Goal: Find specific page/section: Find specific page/section

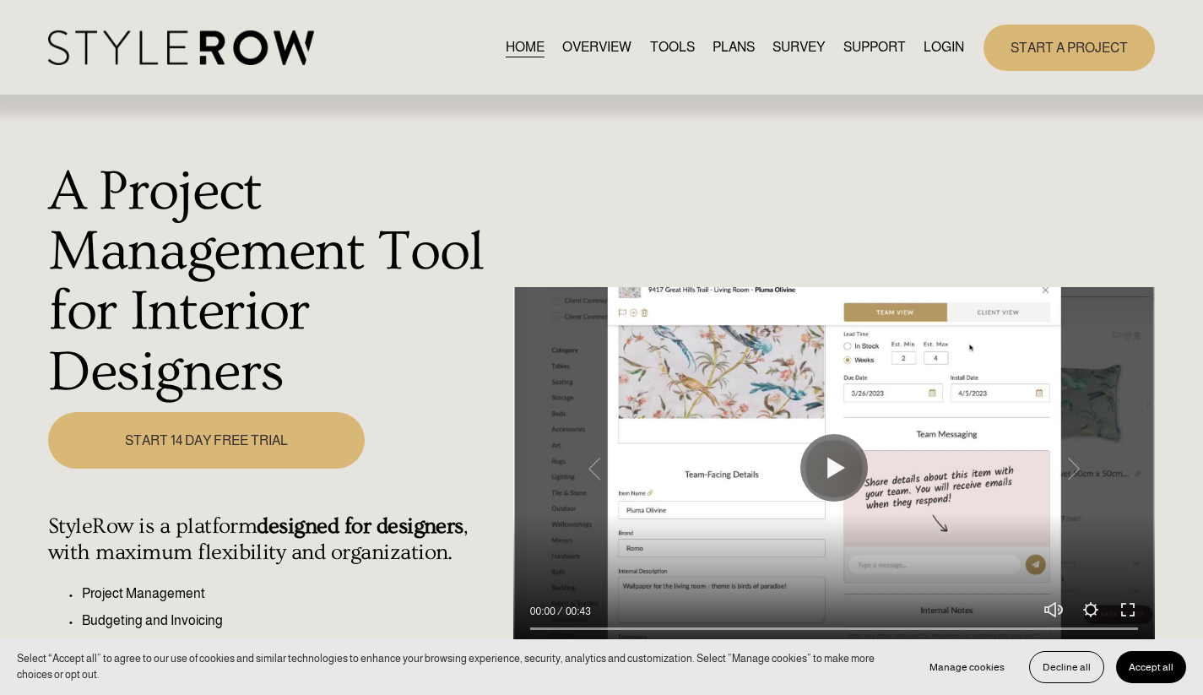
click at [938, 42] on link "LOGIN" at bounding box center [944, 47] width 41 height 23
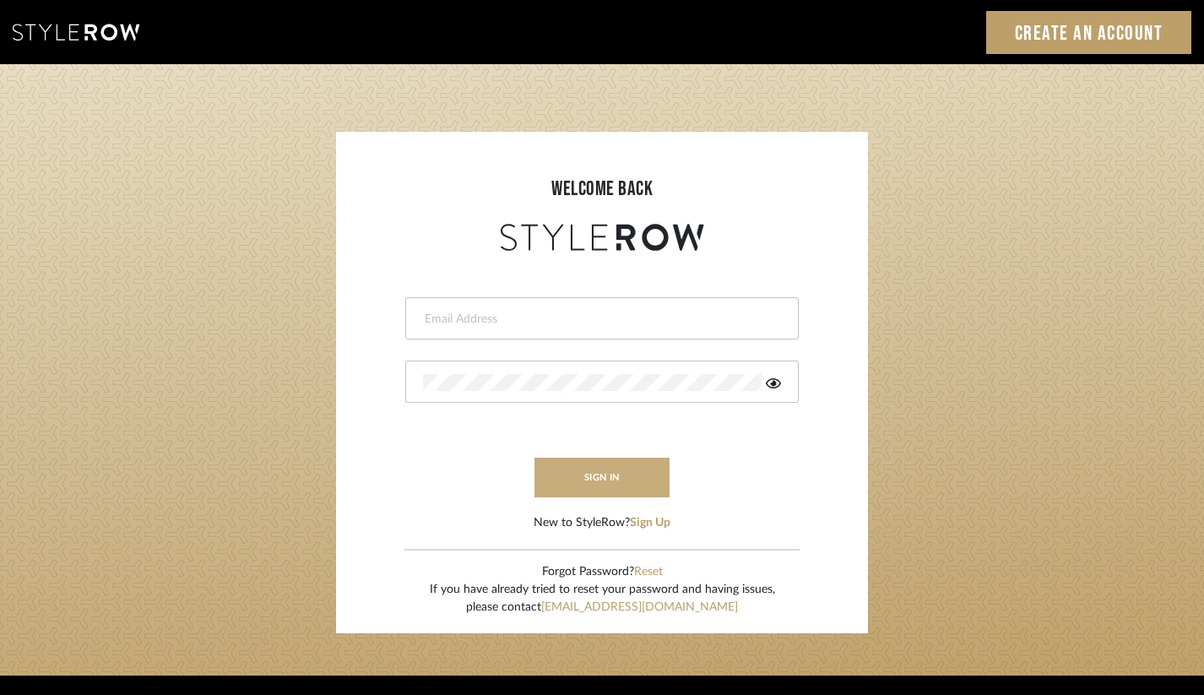
type input "heather@landandskydesigns.com"
click at [585, 473] on button "sign in" at bounding box center [602, 478] width 135 height 40
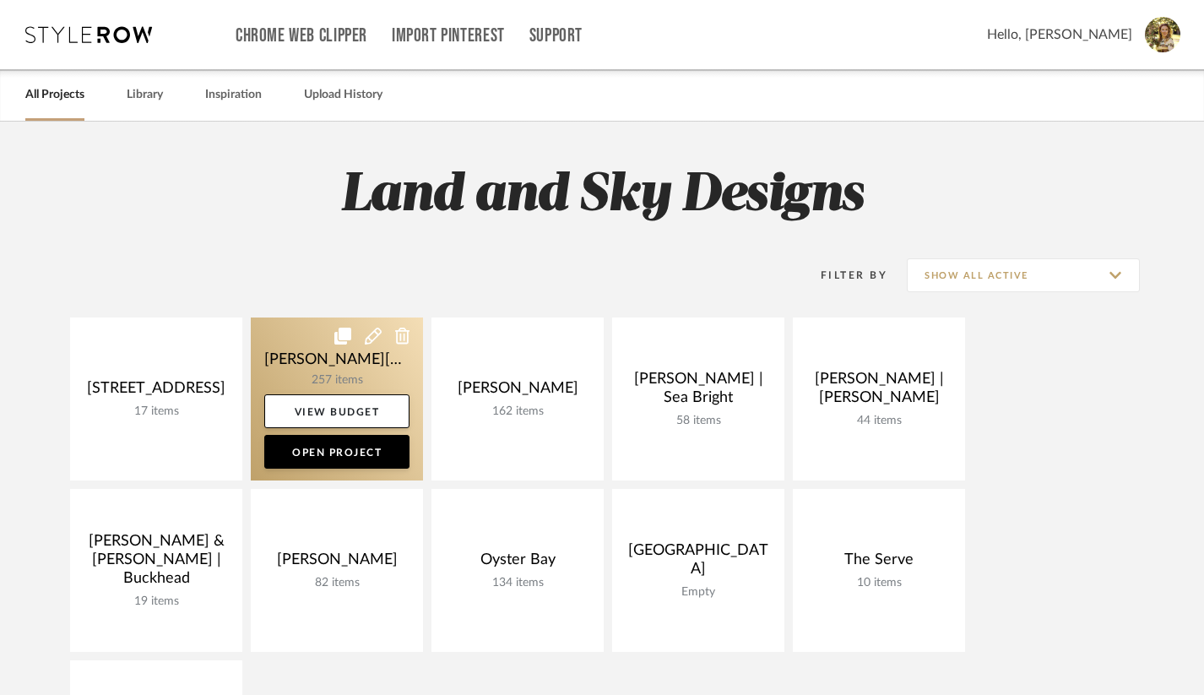
click at [374, 388] on link at bounding box center [337, 399] width 172 height 163
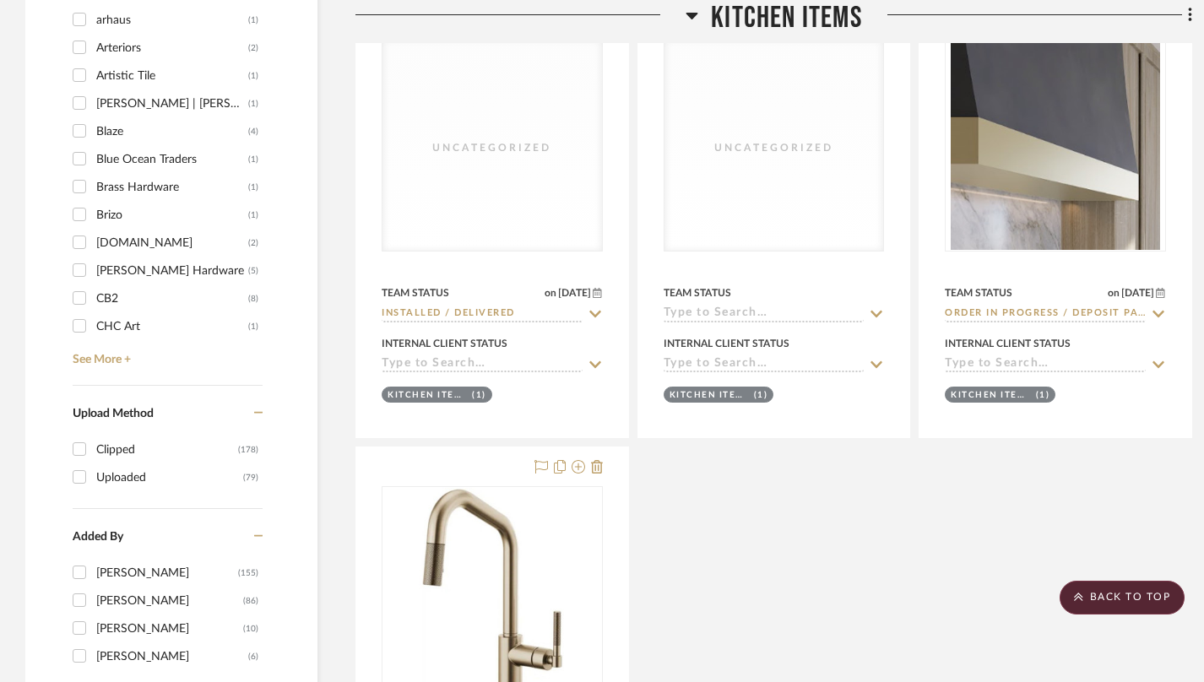
scroll to position [2526, 0]
click at [120, 339] on link "See More +" at bounding box center [165, 352] width 194 height 27
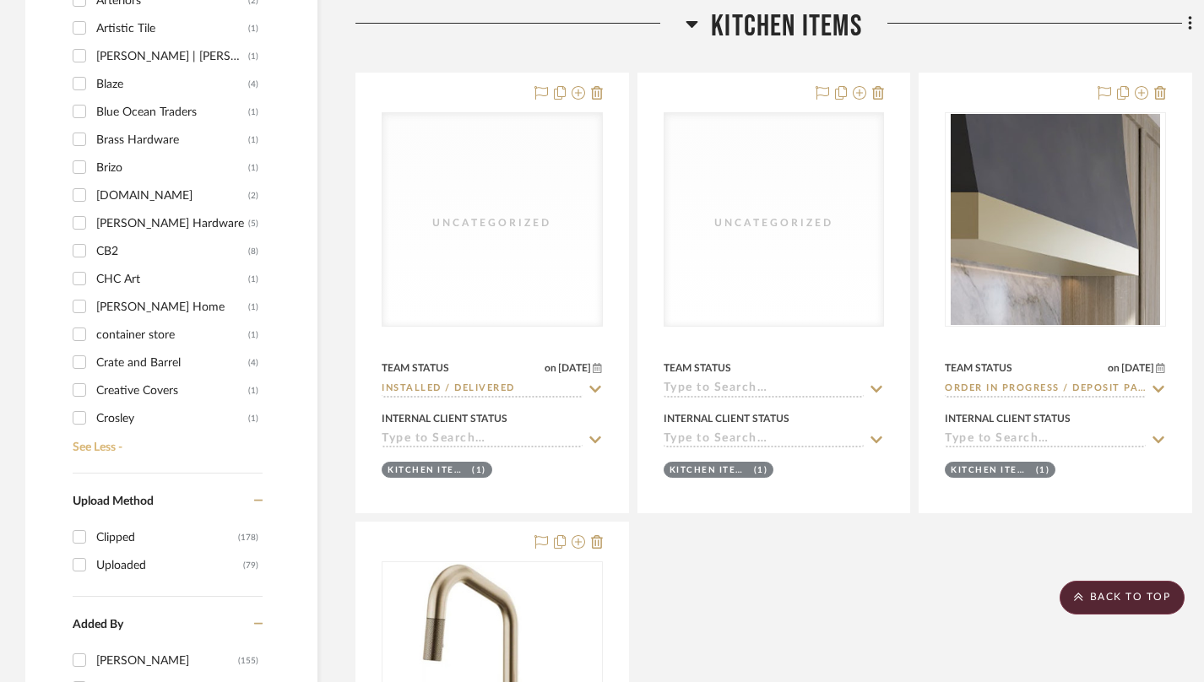
scroll to position [124, 0]
click at [171, 348] on div "Crate and Barrel" at bounding box center [172, 361] width 152 height 27
click at [93, 347] on input "Crate and Barrel (4)" at bounding box center [79, 360] width 27 height 27
checkbox input "true"
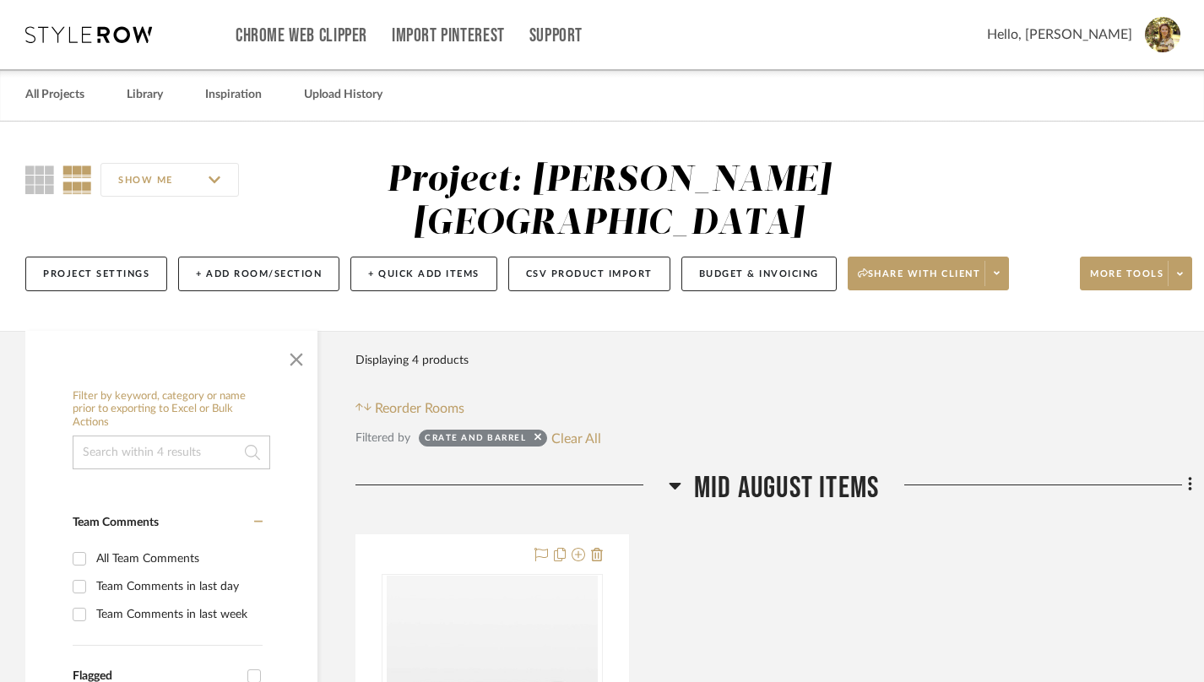
click at [193, 436] on input at bounding box center [172, 453] width 198 height 34
click at [291, 336] on span "button" at bounding box center [296, 356] width 41 height 41
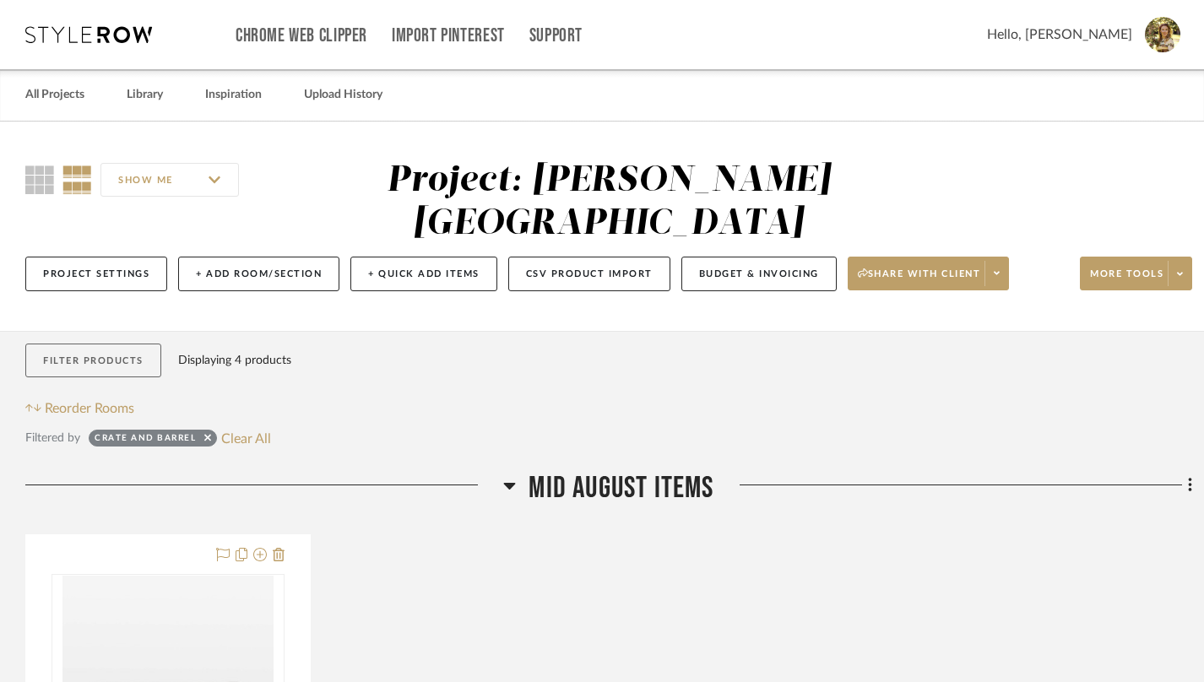
click at [82, 344] on button "Filter Products" at bounding box center [93, 361] width 136 height 35
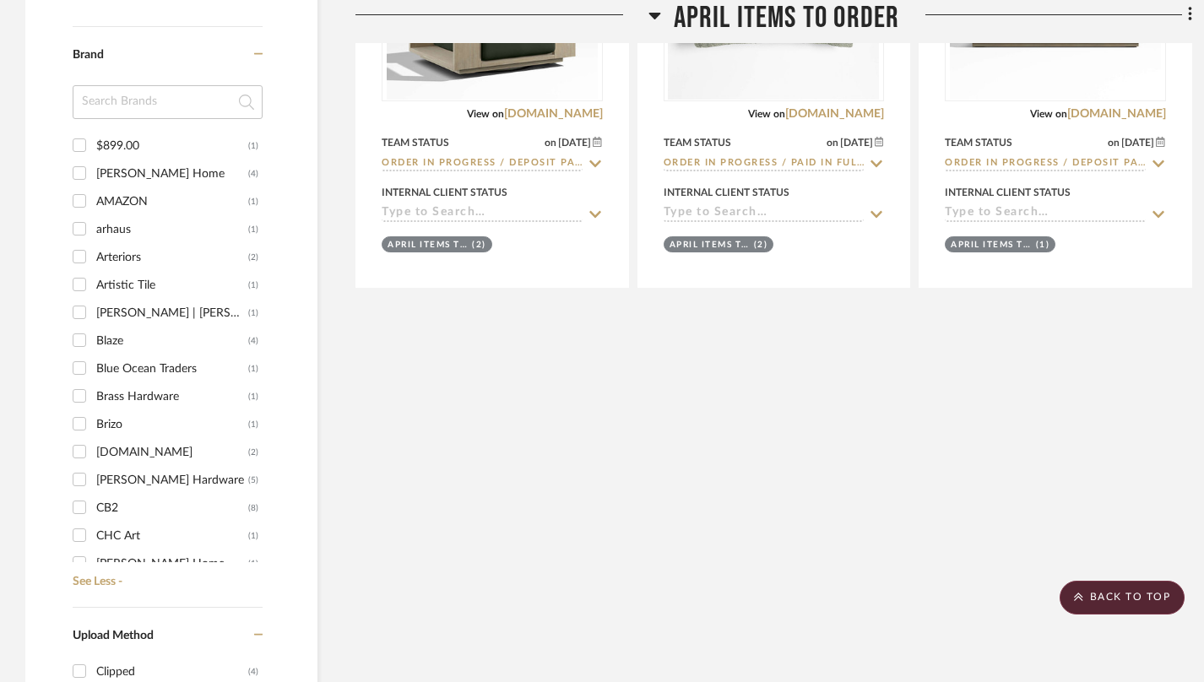
scroll to position [1241, 0]
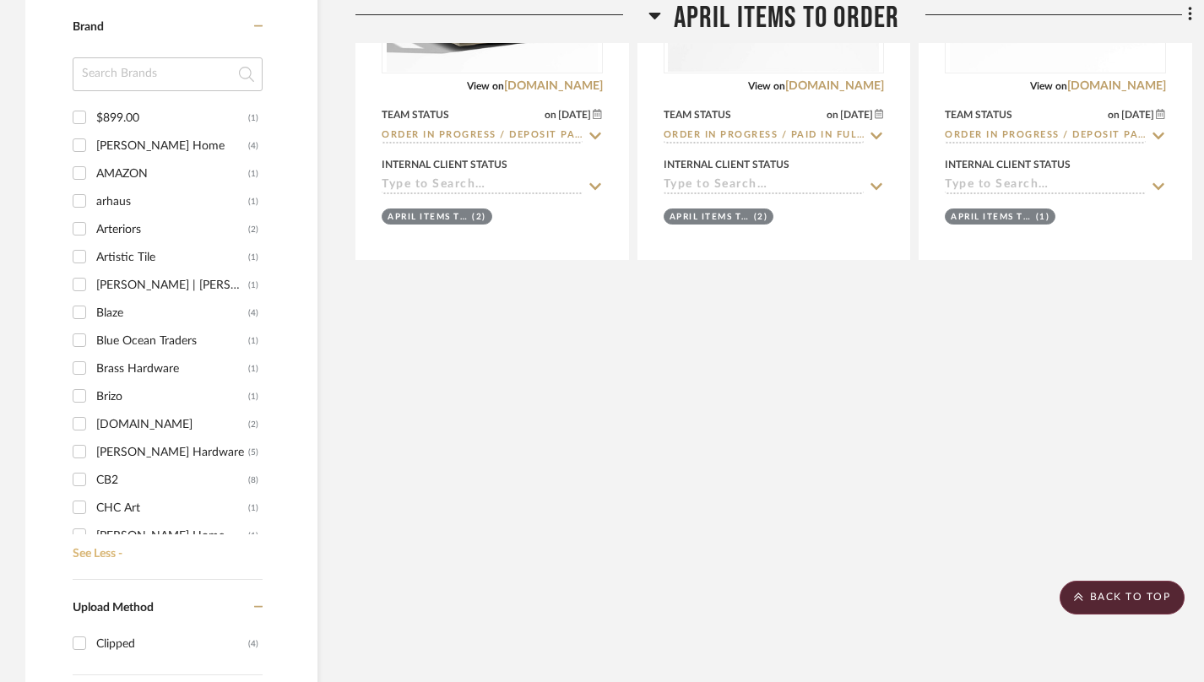
click at [108, 535] on link "See Less -" at bounding box center [165, 548] width 194 height 27
click at [128, 522] on link "See More +" at bounding box center [165, 535] width 194 height 27
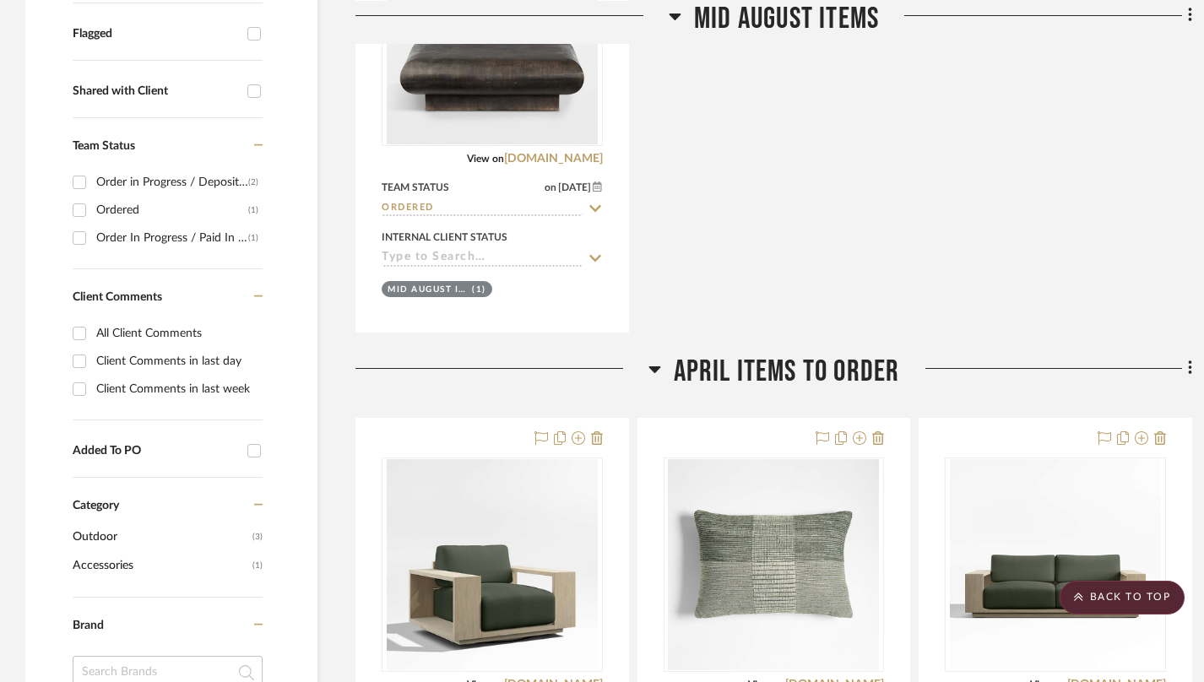
scroll to position [645, 0]
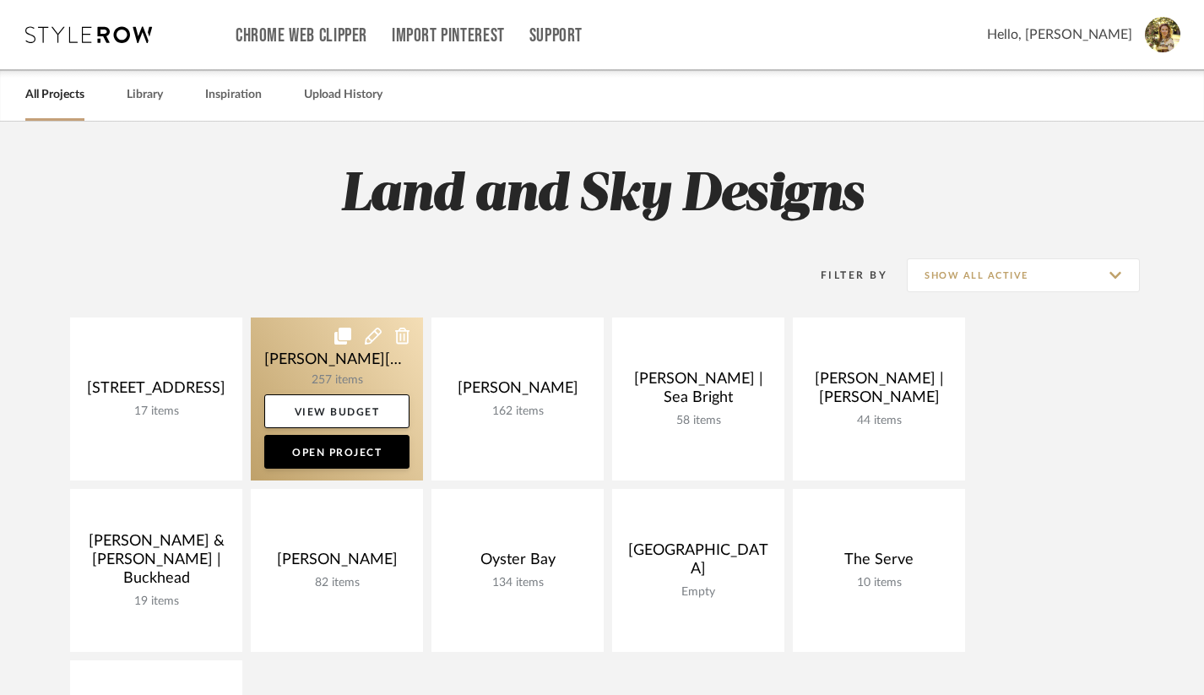
click at [361, 392] on link at bounding box center [337, 399] width 172 height 163
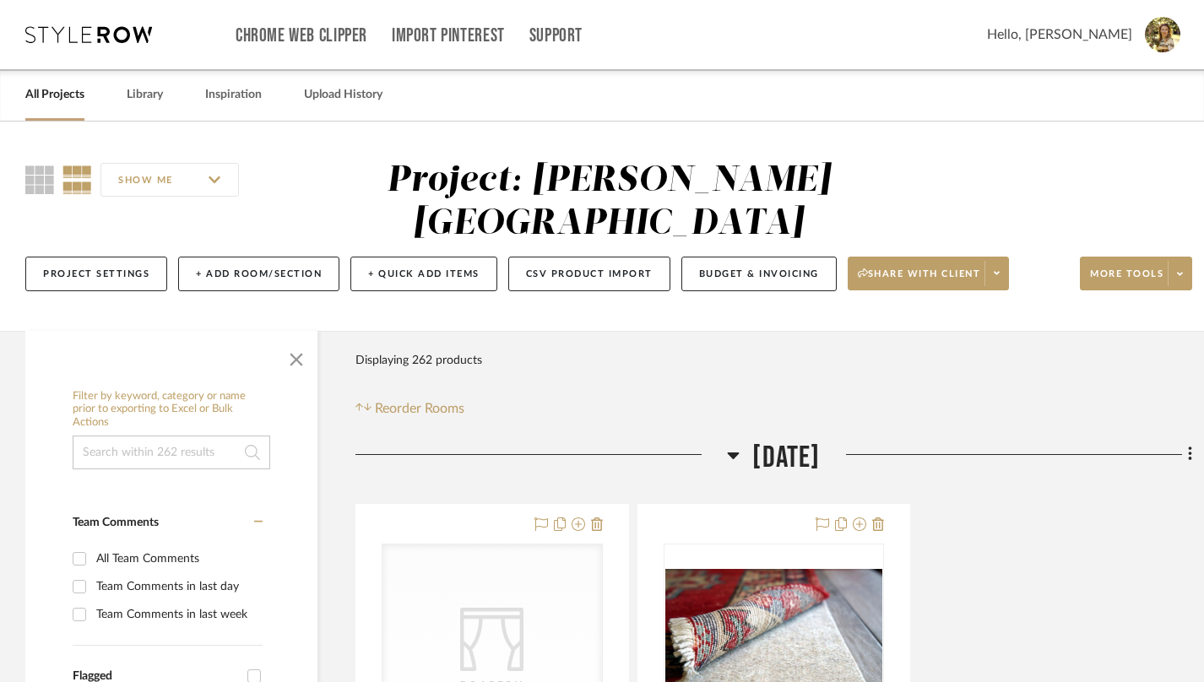
click at [216, 436] on input at bounding box center [172, 453] width 198 height 34
type input "fan"
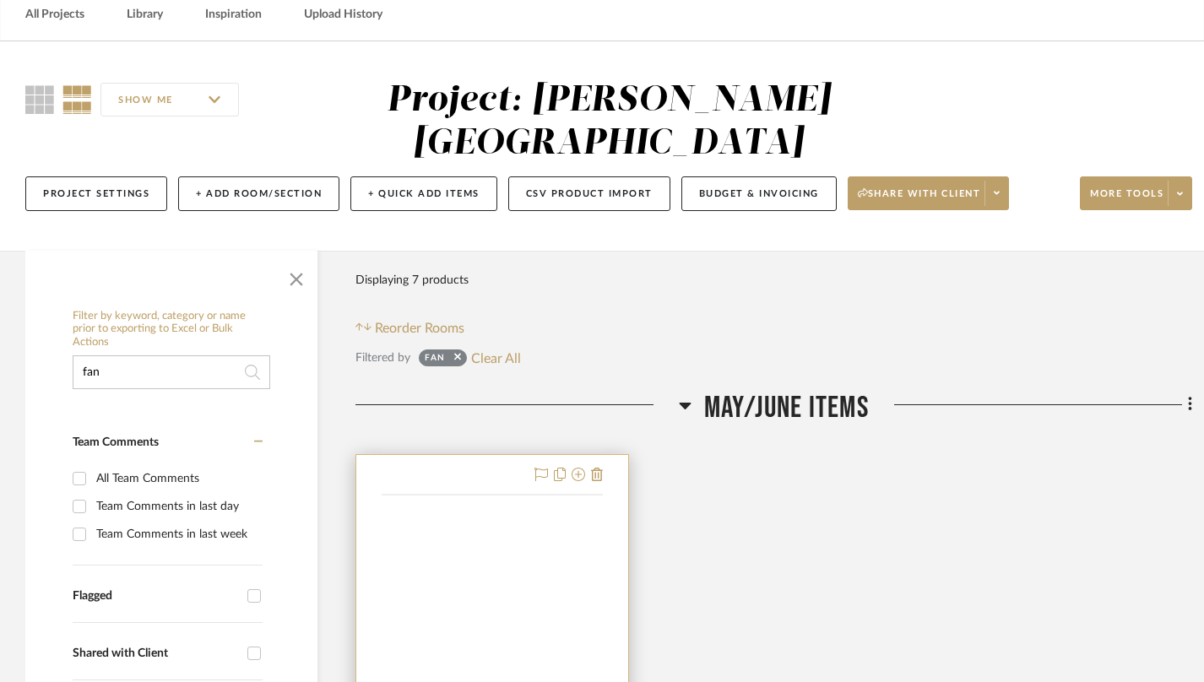
scroll to position [141, 0]
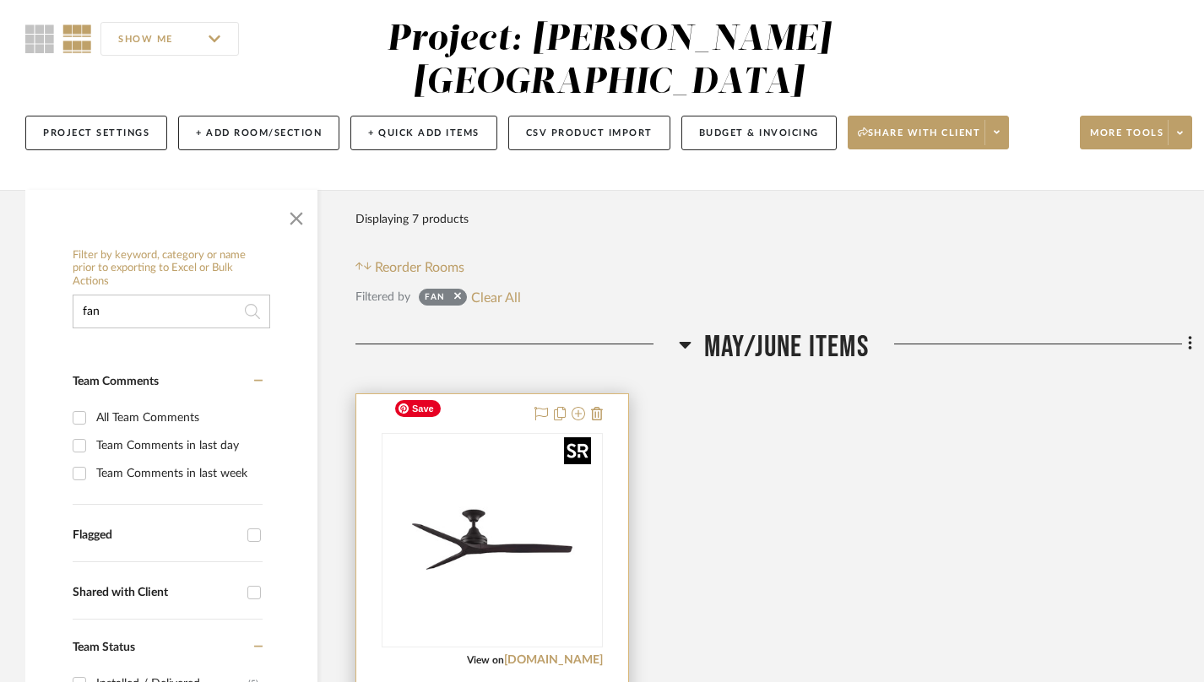
click at [0, 0] on img at bounding box center [0, 0] width 0 height 0
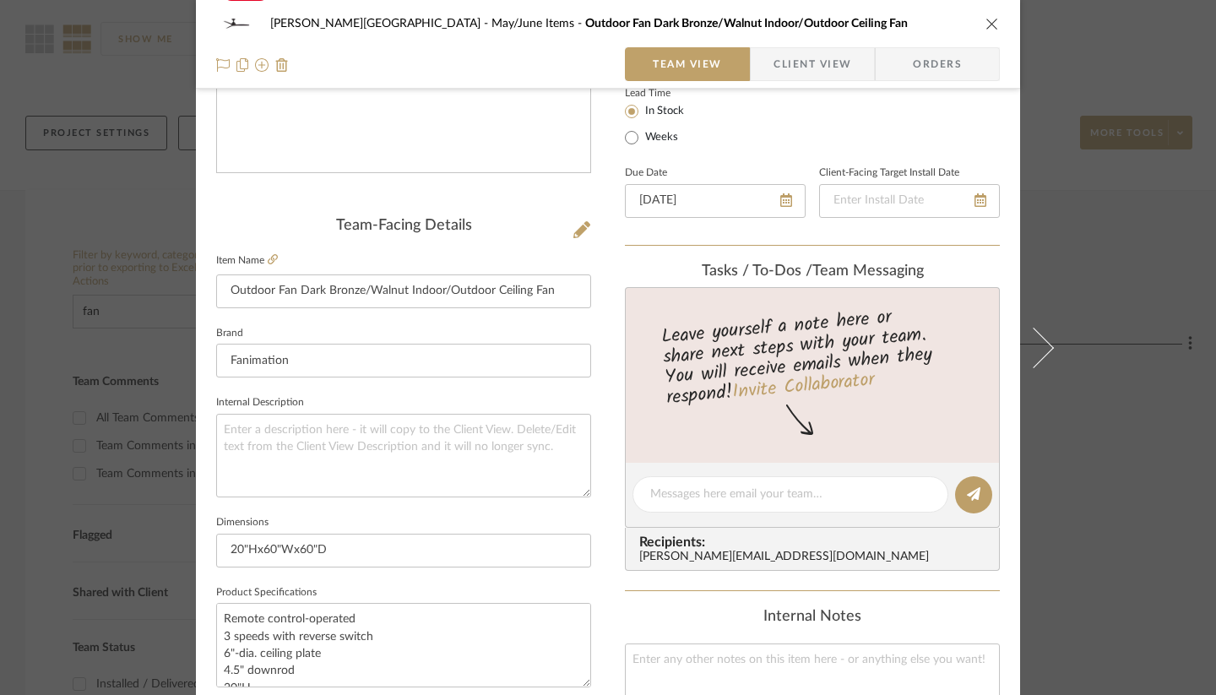
scroll to position [356, 0]
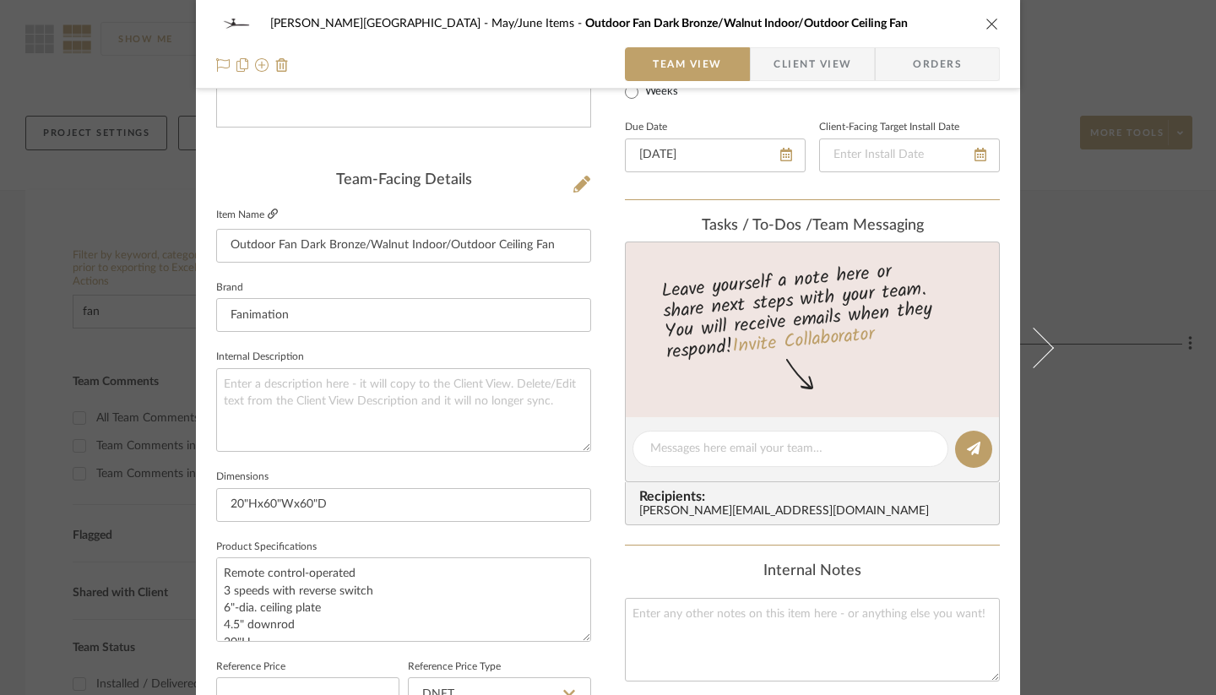
click at [268, 215] on icon at bounding box center [273, 214] width 10 height 10
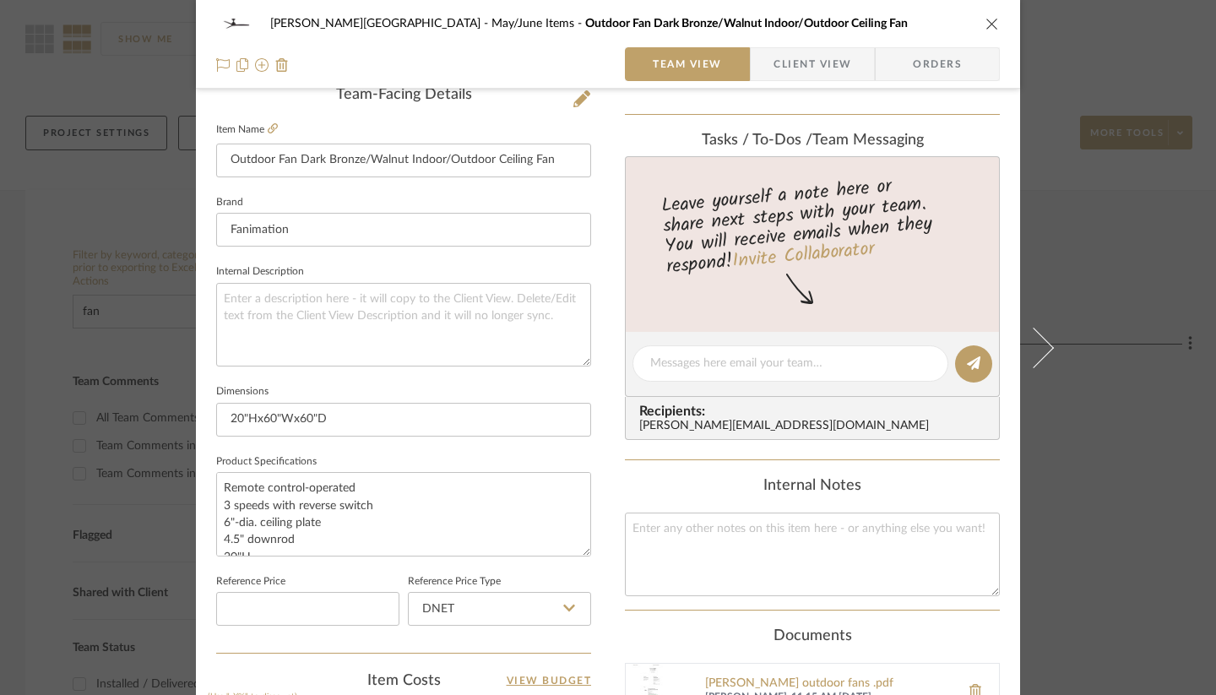
scroll to position [452, 0]
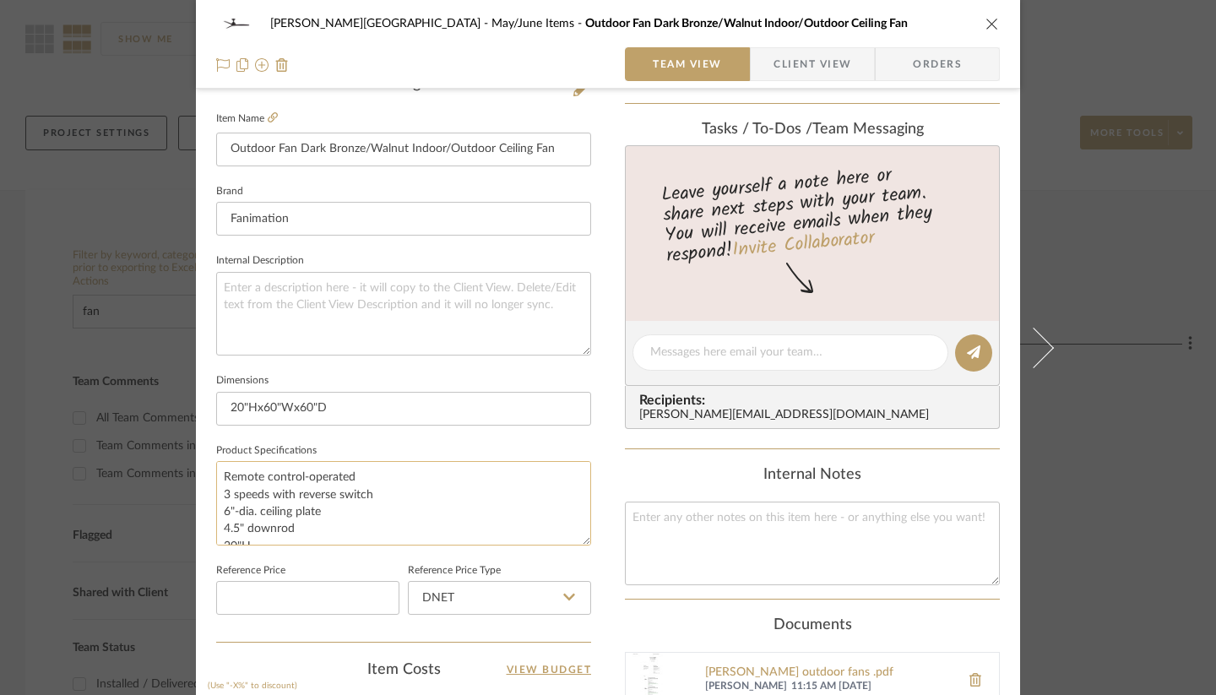
click at [476, 515] on textarea "Remote control-operated 3 speeds with reverse switch 6"-dia. ceiling plate 4.5"…" at bounding box center [403, 503] width 375 height 84
drag, startPoint x: 362, startPoint y: 520, endPoint x: 361, endPoint y: 491, distance: 29.6
click at [361, 491] on textarea "Remote control-operated 3 speeds with reverse switch 6"-dia. ceiling plate 4.5"…" at bounding box center [403, 503] width 375 height 84
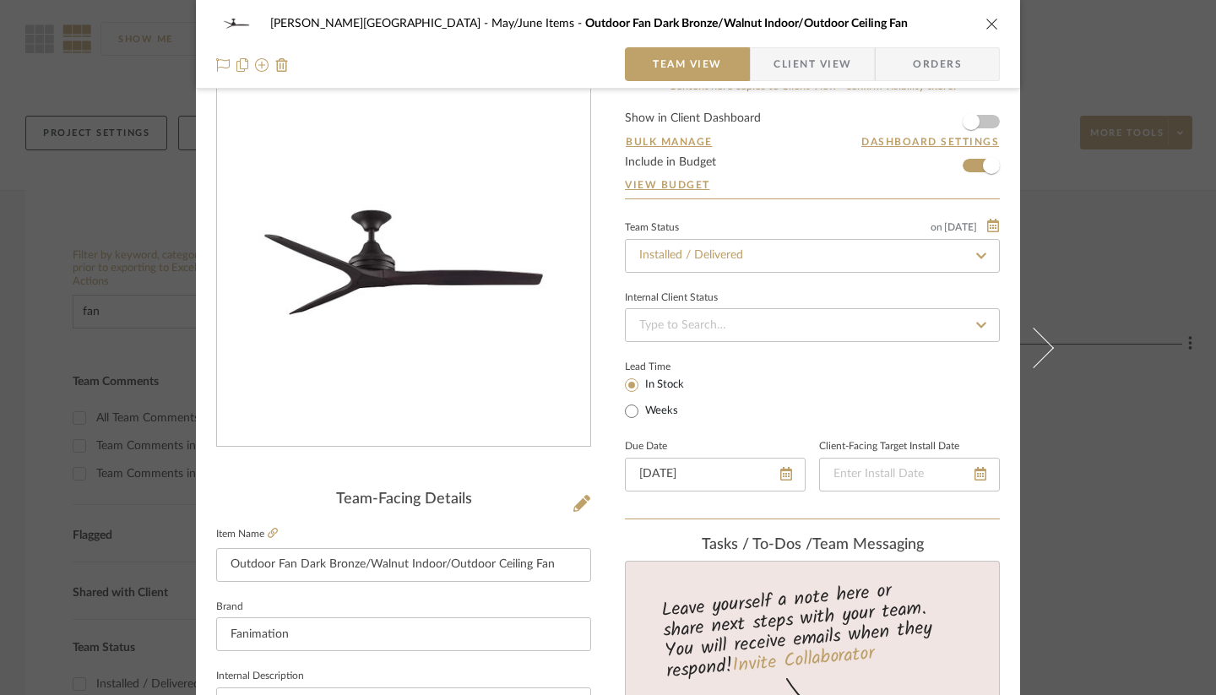
scroll to position [0, 0]
